Goal: Find specific page/section: Find specific page/section

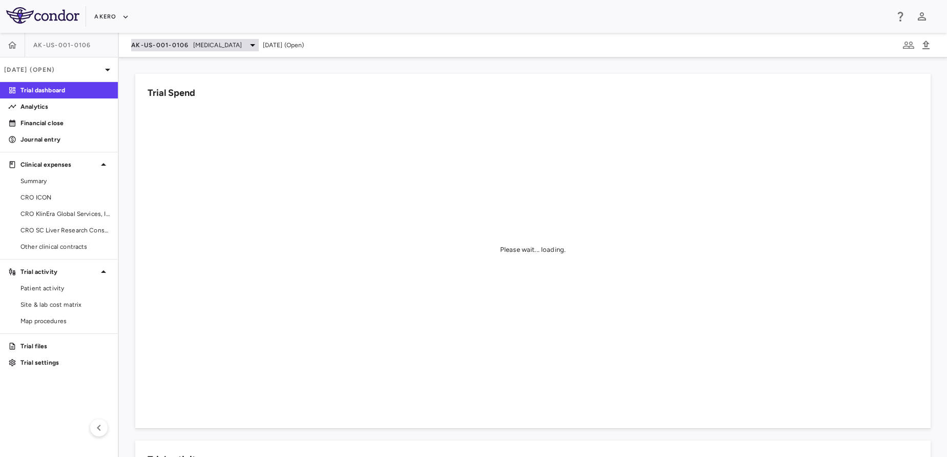
click at [197, 46] on span "[MEDICAL_DATA]" at bounding box center [217, 44] width 49 height 9
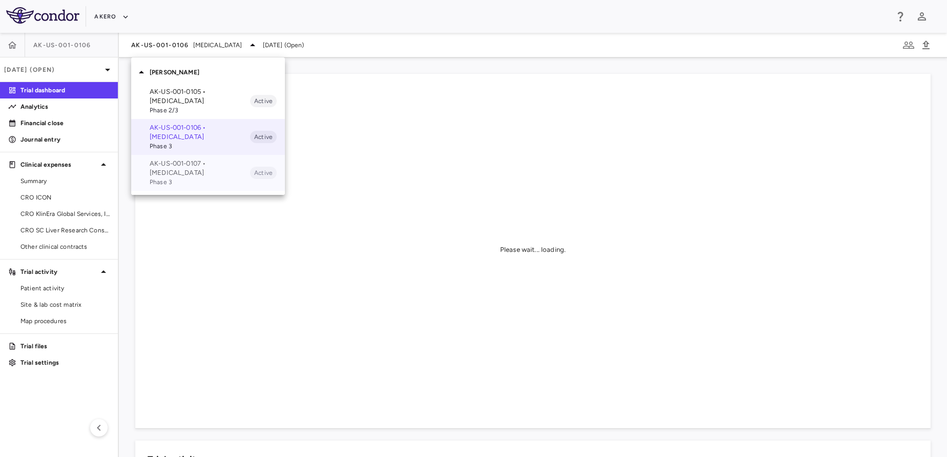
click at [208, 177] on span "Phase 3" at bounding box center [200, 181] width 100 height 9
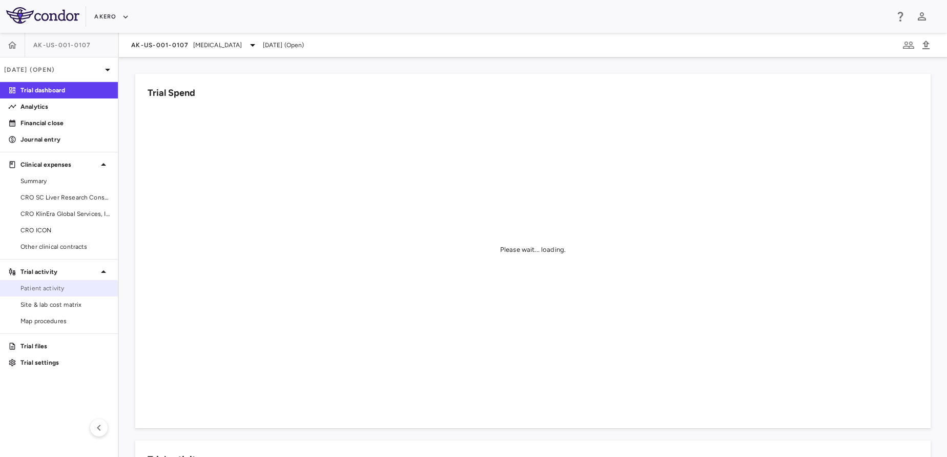
click at [51, 286] on span "Patient activity" at bounding box center [64, 287] width 89 height 9
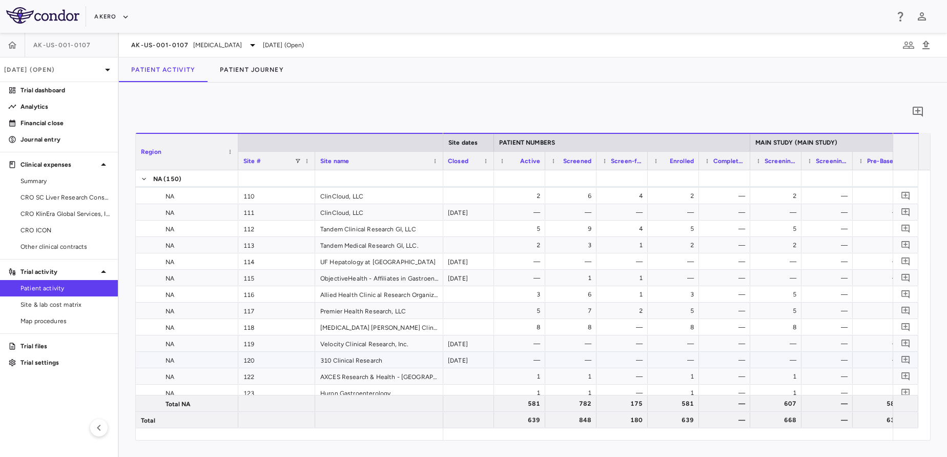
scroll to position [114, 0]
